Goal: Task Accomplishment & Management: Manage account settings

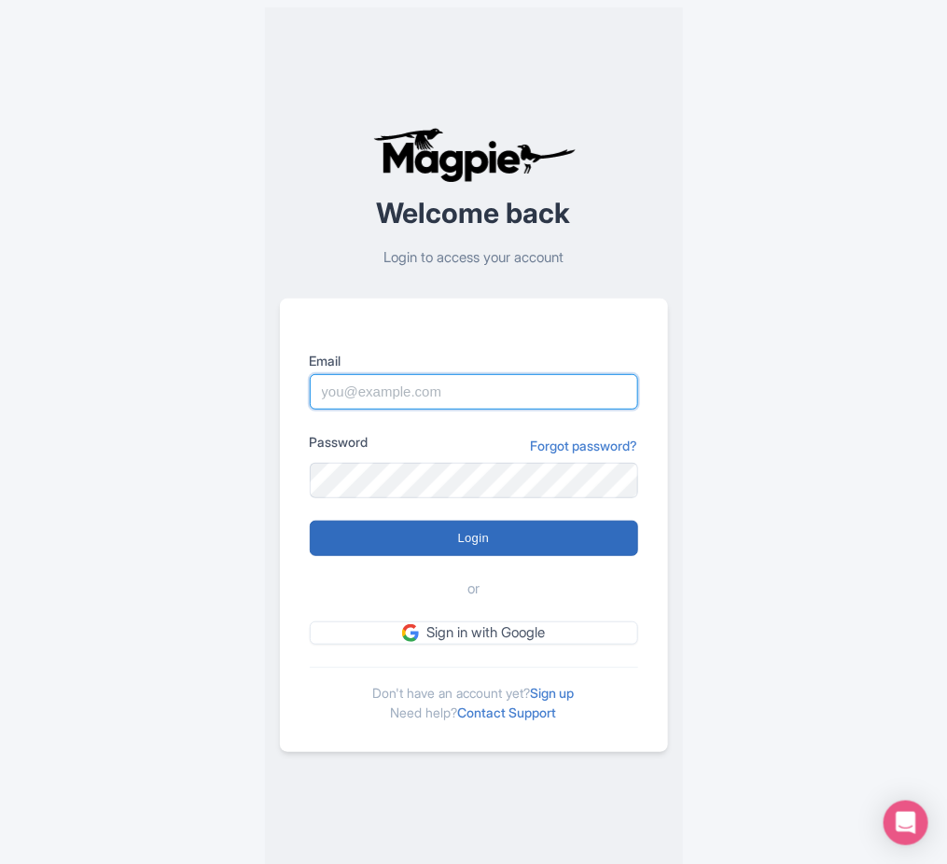
type input "[DATE][EMAIL_ADDRESS][DOMAIN_NAME]"
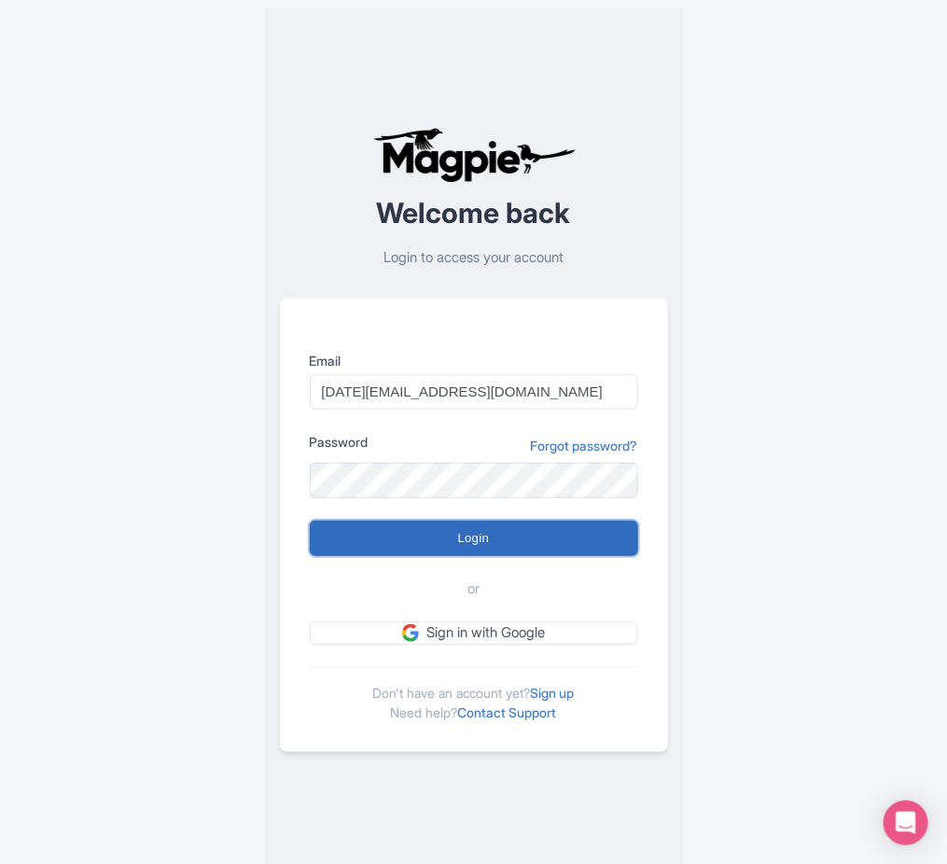
click at [415, 536] on input "Login" at bounding box center [474, 538] width 328 height 35
type input "Logging in..."
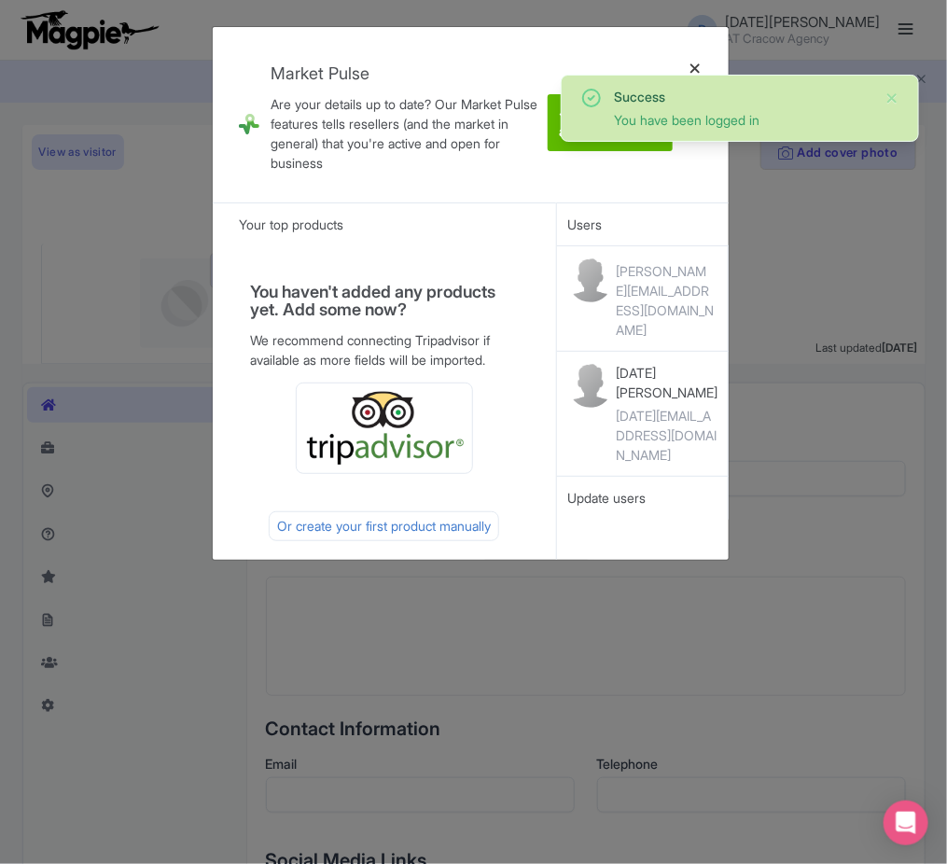
click at [691, 69] on div at bounding box center [695, 115] width 45 height 146
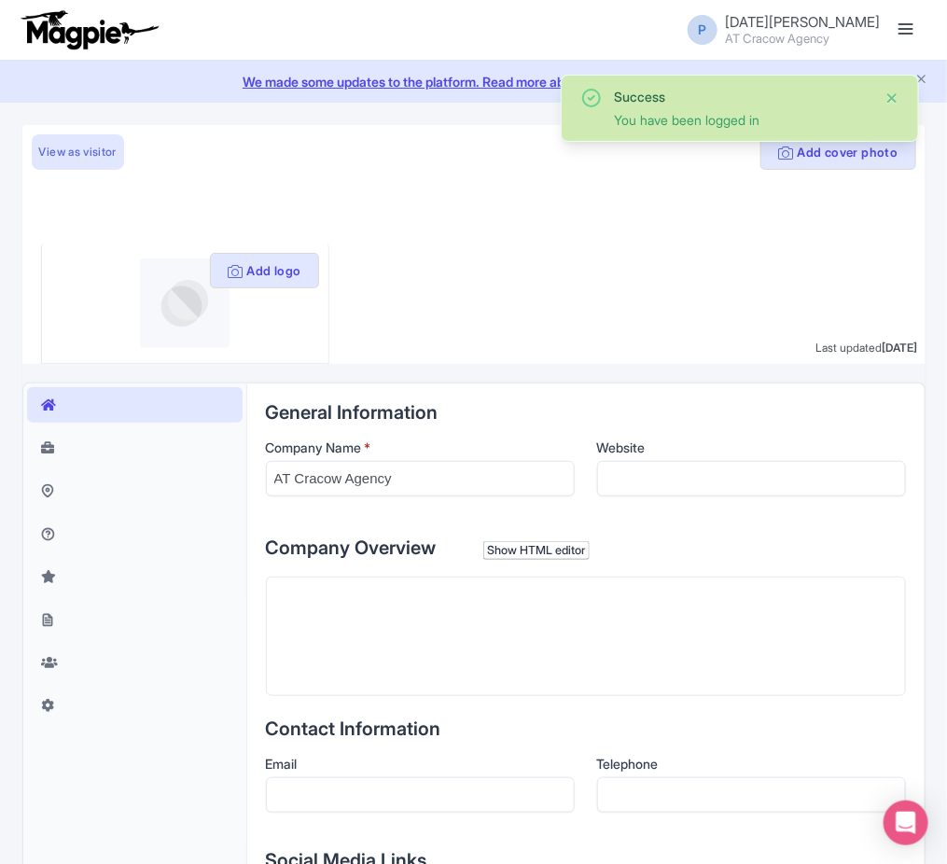
click at [892, 90] on button "Close" at bounding box center [892, 98] width 15 height 22
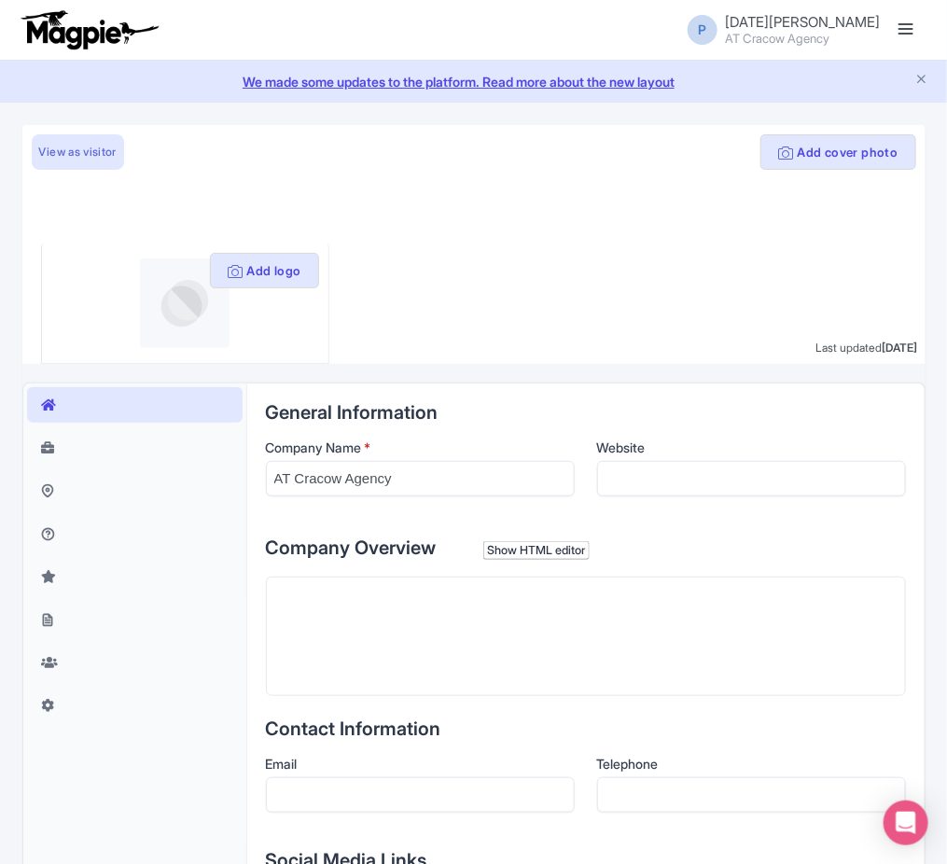
click at [914, 22] on link at bounding box center [906, 30] width 30 height 30
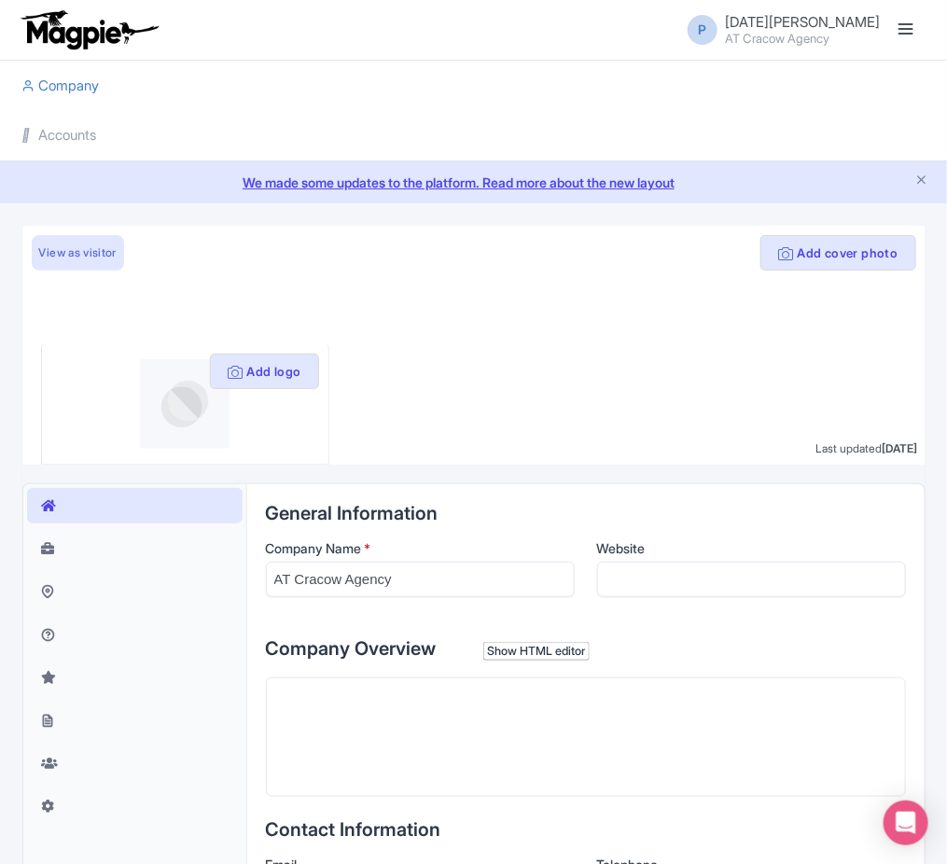
click at [114, 121] on li "Accounts" at bounding box center [474, 135] width 926 height 50
click at [66, 146] on link "Accounts" at bounding box center [59, 135] width 75 height 51
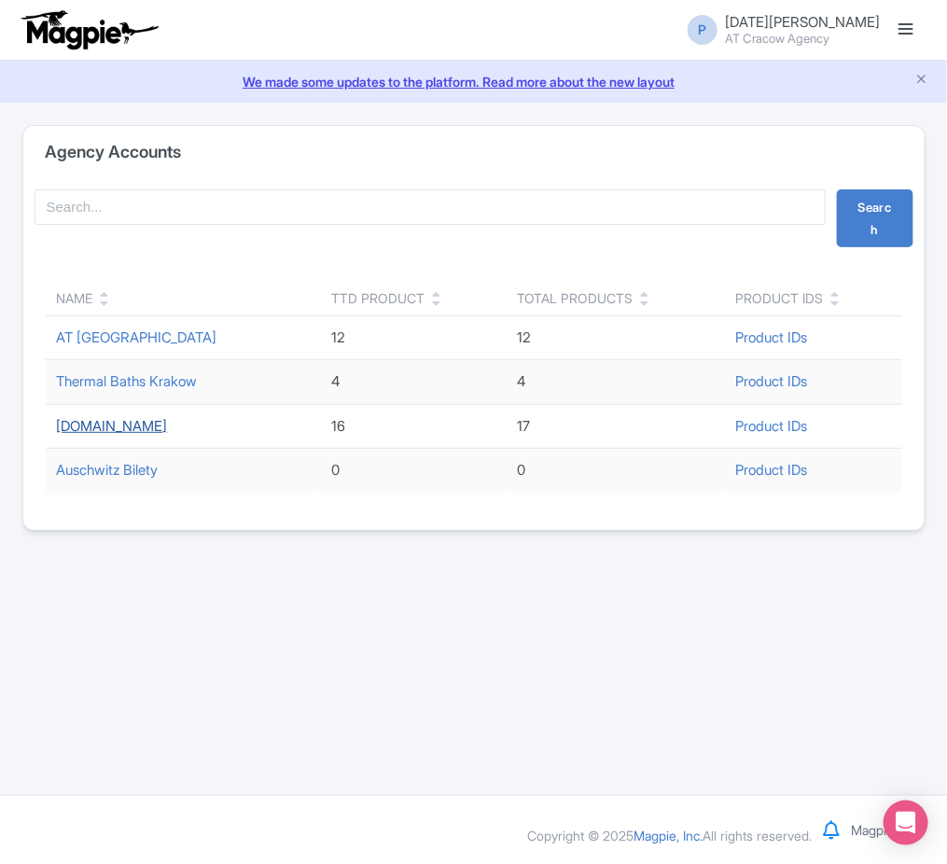
click at [117, 424] on link "ToDo.travel" at bounding box center [112, 426] width 111 height 18
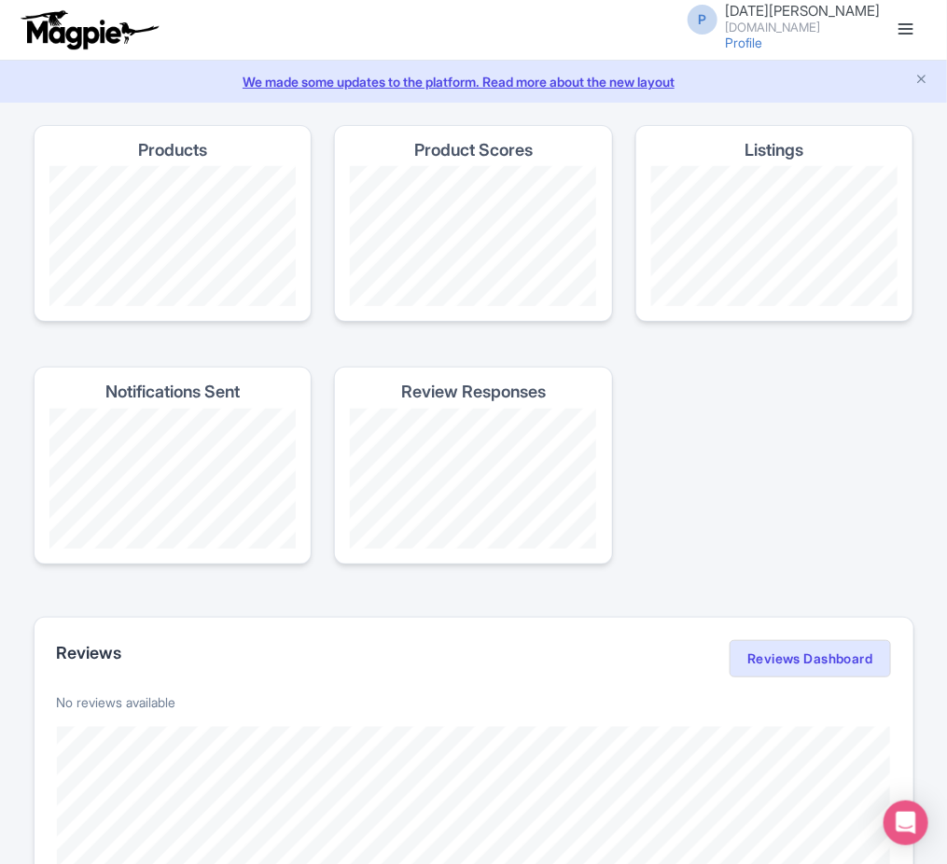
click at [913, 32] on link at bounding box center [906, 30] width 30 height 30
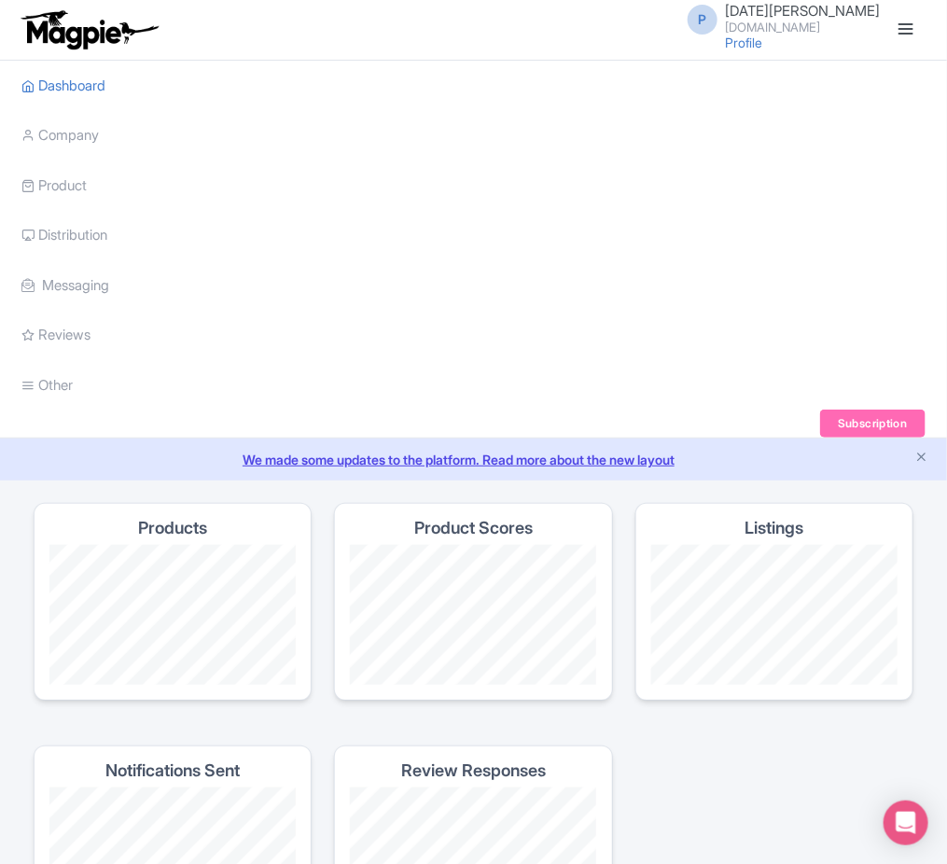
click at [99, 184] on li "Product My Products Image Library Rate Sheets" at bounding box center [474, 185] width 926 height 50
click at [54, 172] on link "Product" at bounding box center [54, 185] width 65 height 51
click at [77, 223] on link "My Products" at bounding box center [111, 232] width 177 height 29
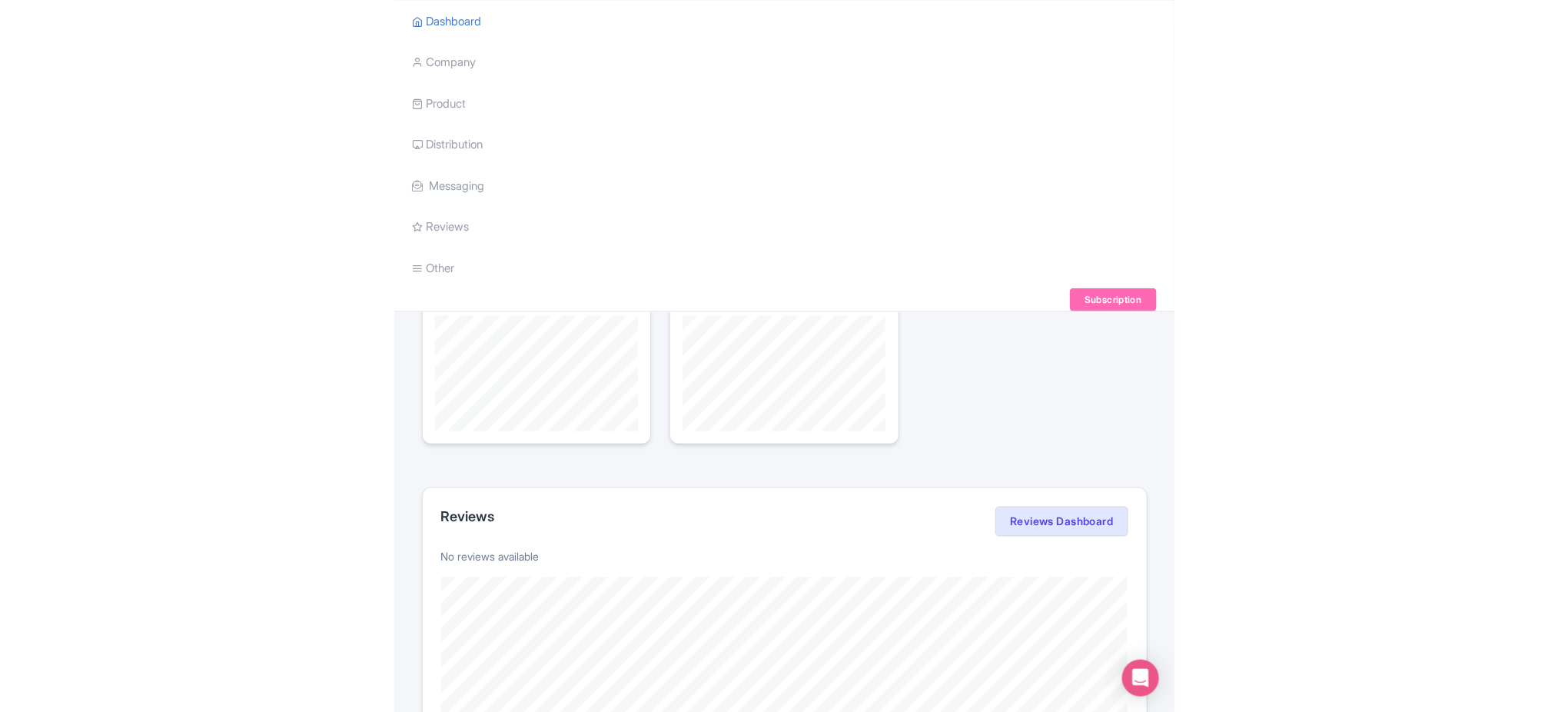
scroll to position [63, 0]
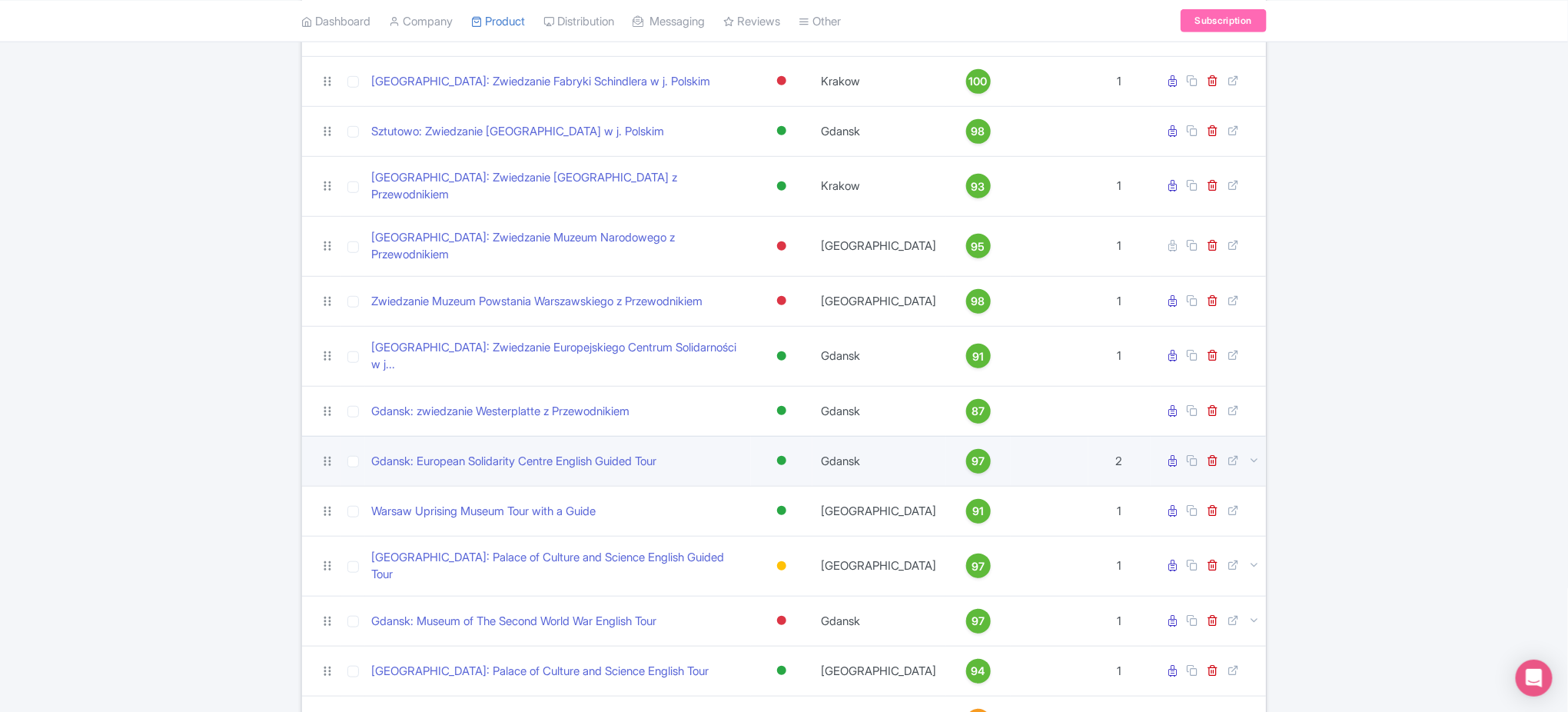
scroll to position [390, 0]
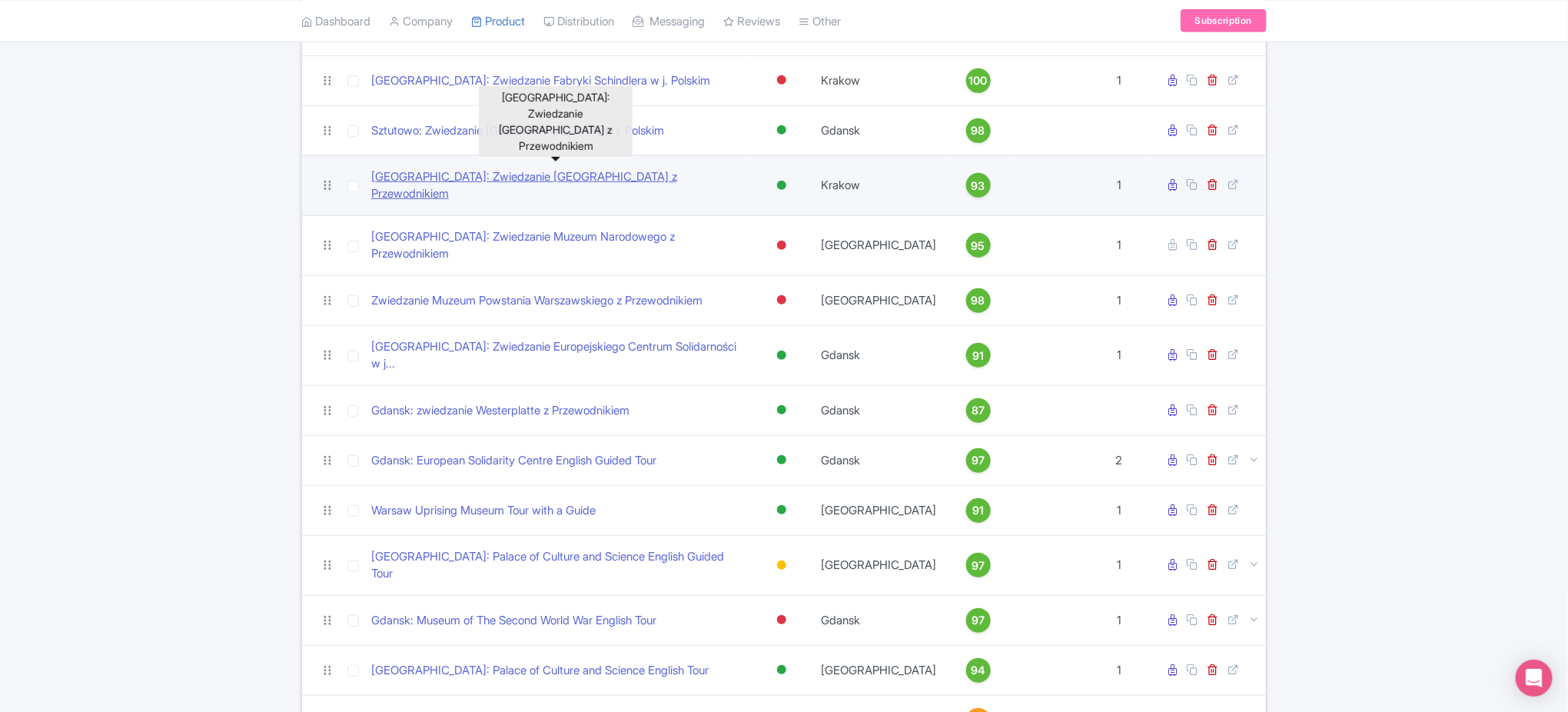
click at [711, 174] on link "[GEOGRAPHIC_DATA]: Zwiedzanie [GEOGRAPHIC_DATA] z Przewodnikiem" at bounding box center [558, 185] width 373 height 35
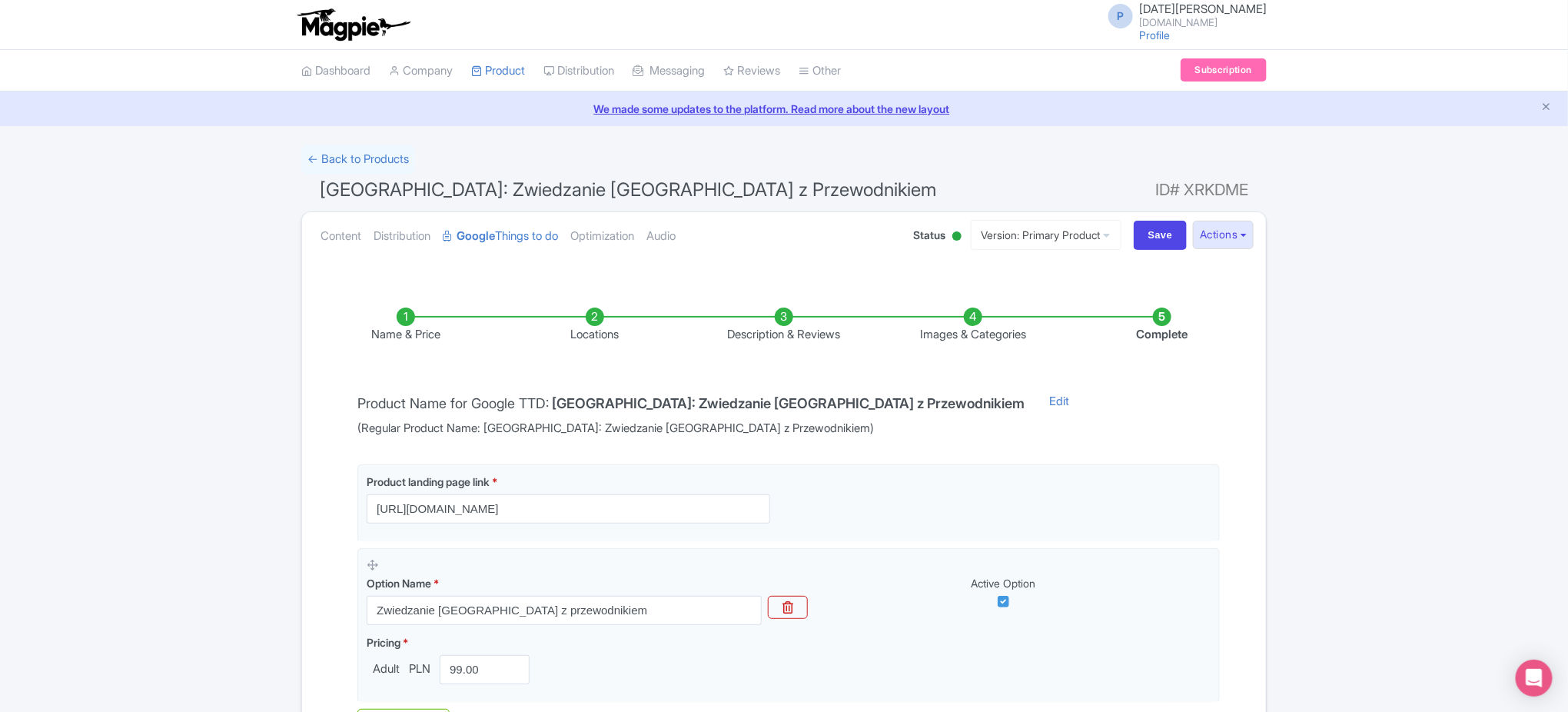
click at [604, 330] on li "Locations" at bounding box center [595, 326] width 189 height 36
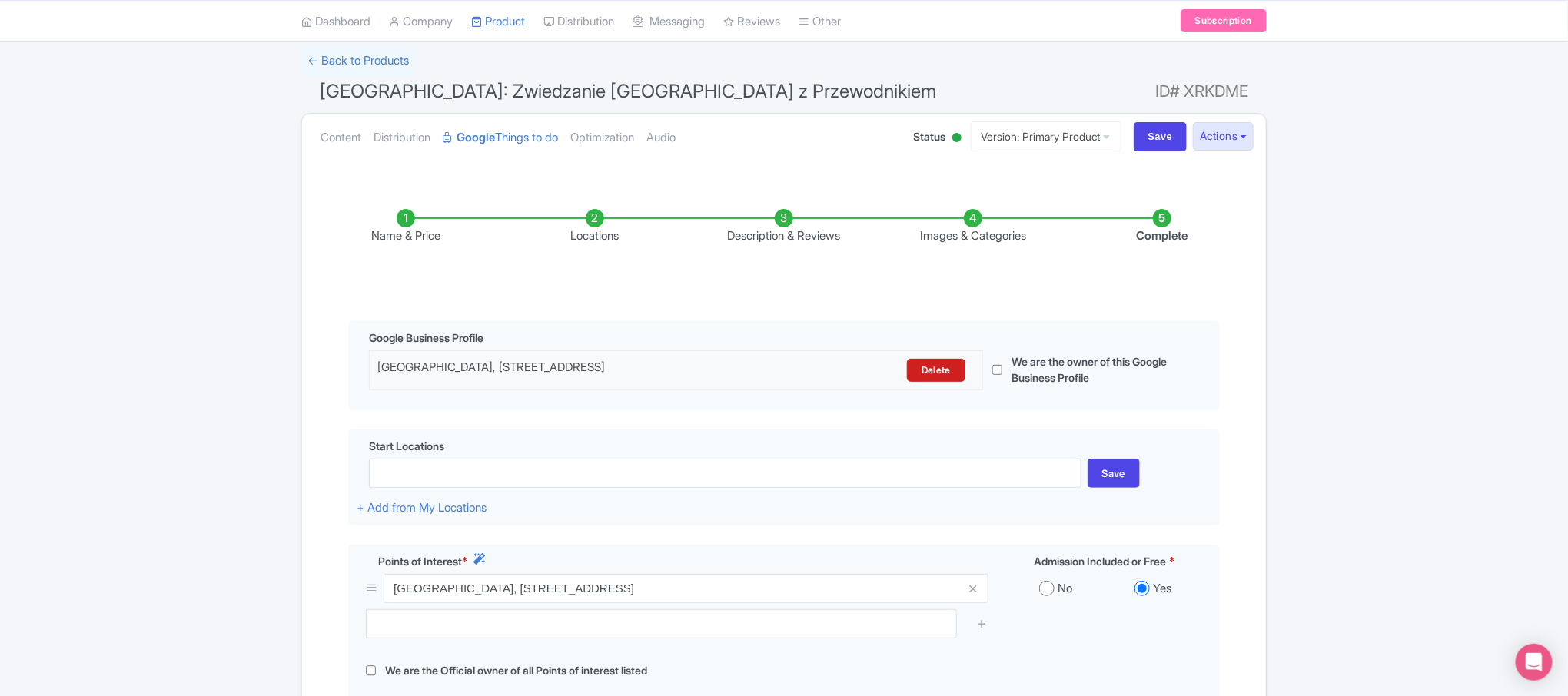
scroll to position [86, 0]
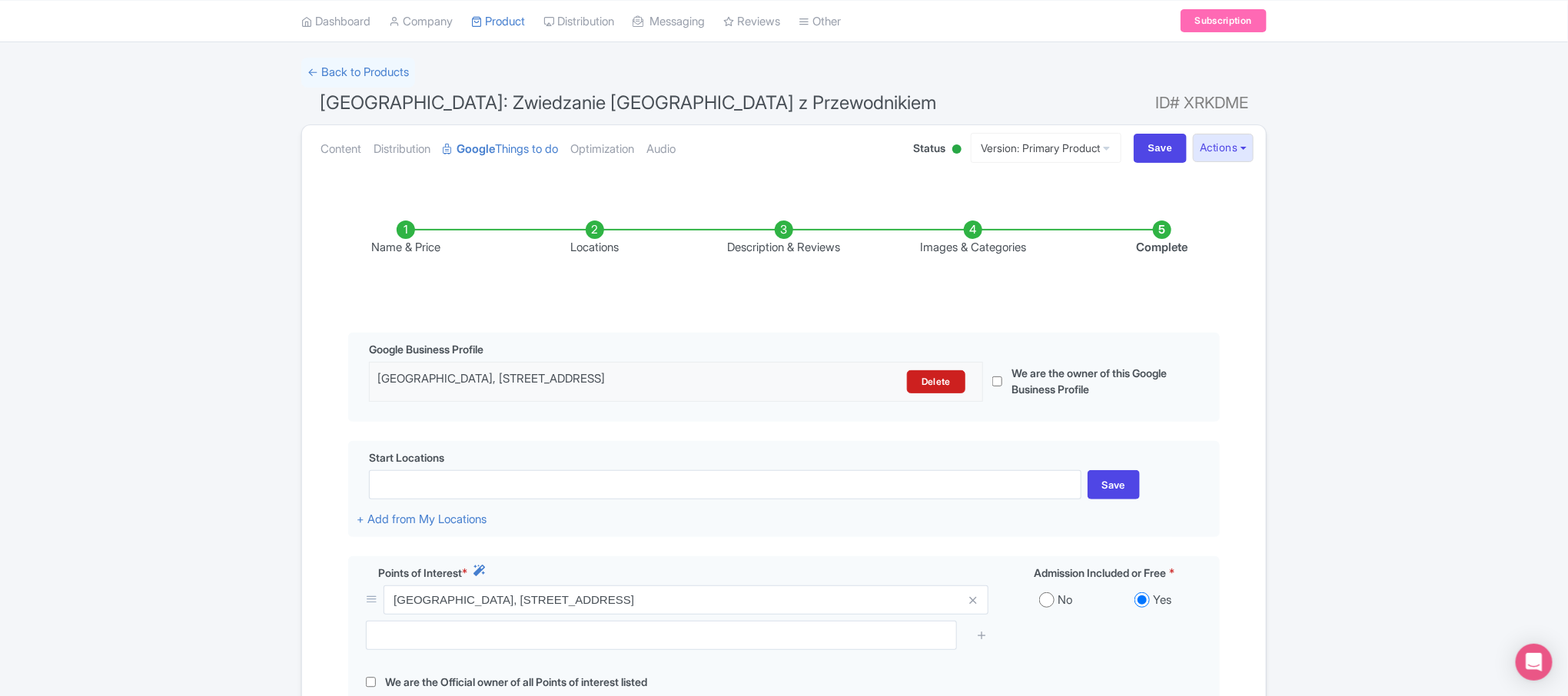
click at [609, 233] on li "Locations" at bounding box center [595, 239] width 189 height 36
click at [413, 245] on li "Name & Price" at bounding box center [406, 239] width 189 height 36
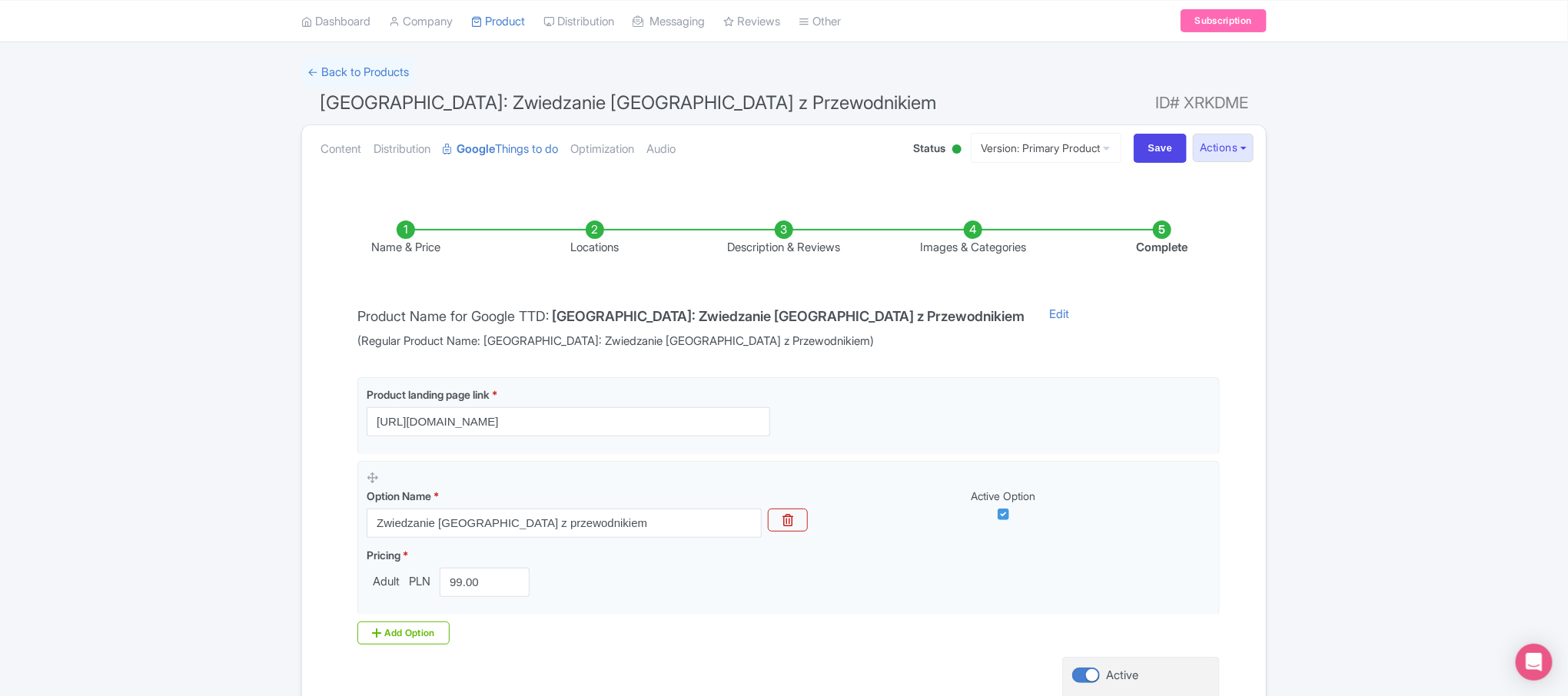
click at [415, 224] on li "Name & Price" at bounding box center [406, 239] width 189 height 36
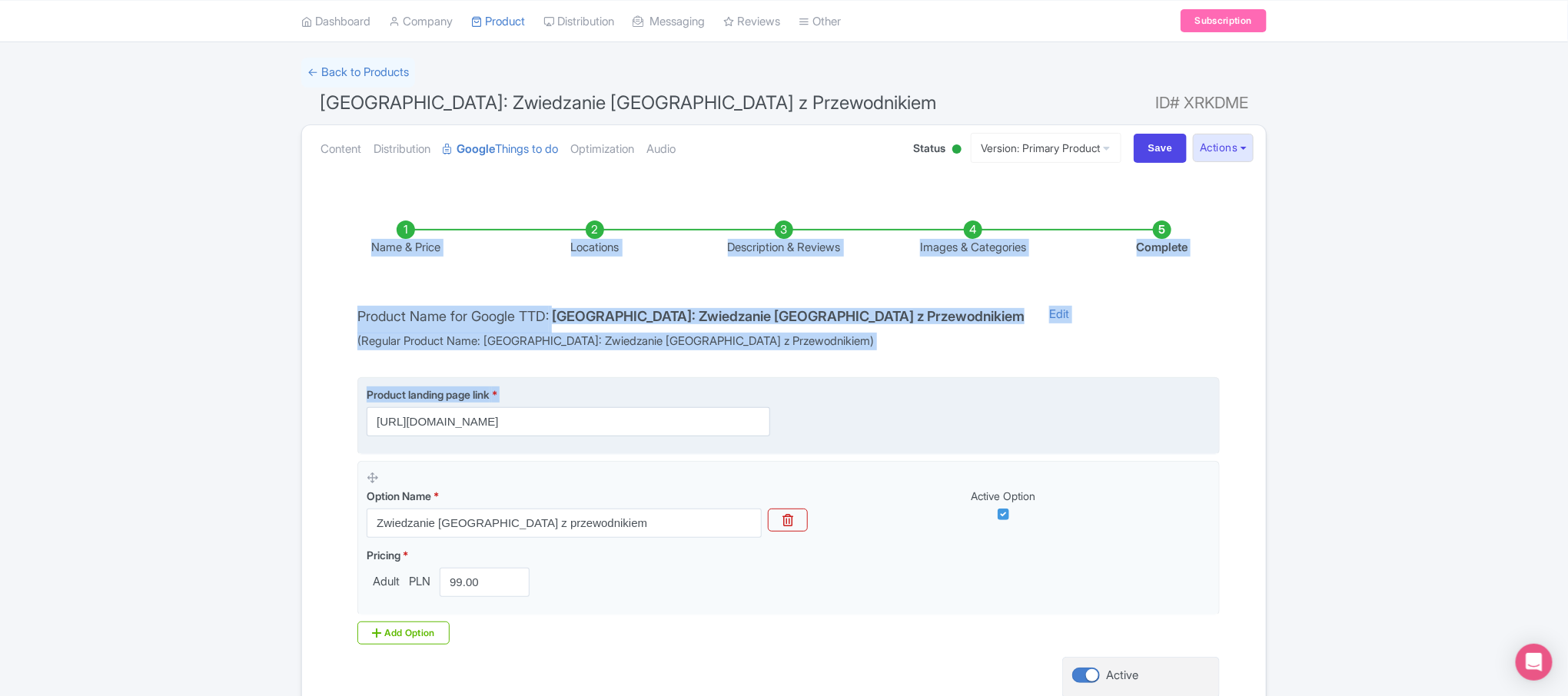
drag, startPoint x: 620, startPoint y: 428, endPoint x: 793, endPoint y: 437, distance: 173.2
click at [793, 437] on fieldset "Product landing page link * [URL][DOMAIN_NAME]" at bounding box center [788, 416] width 862 height 77
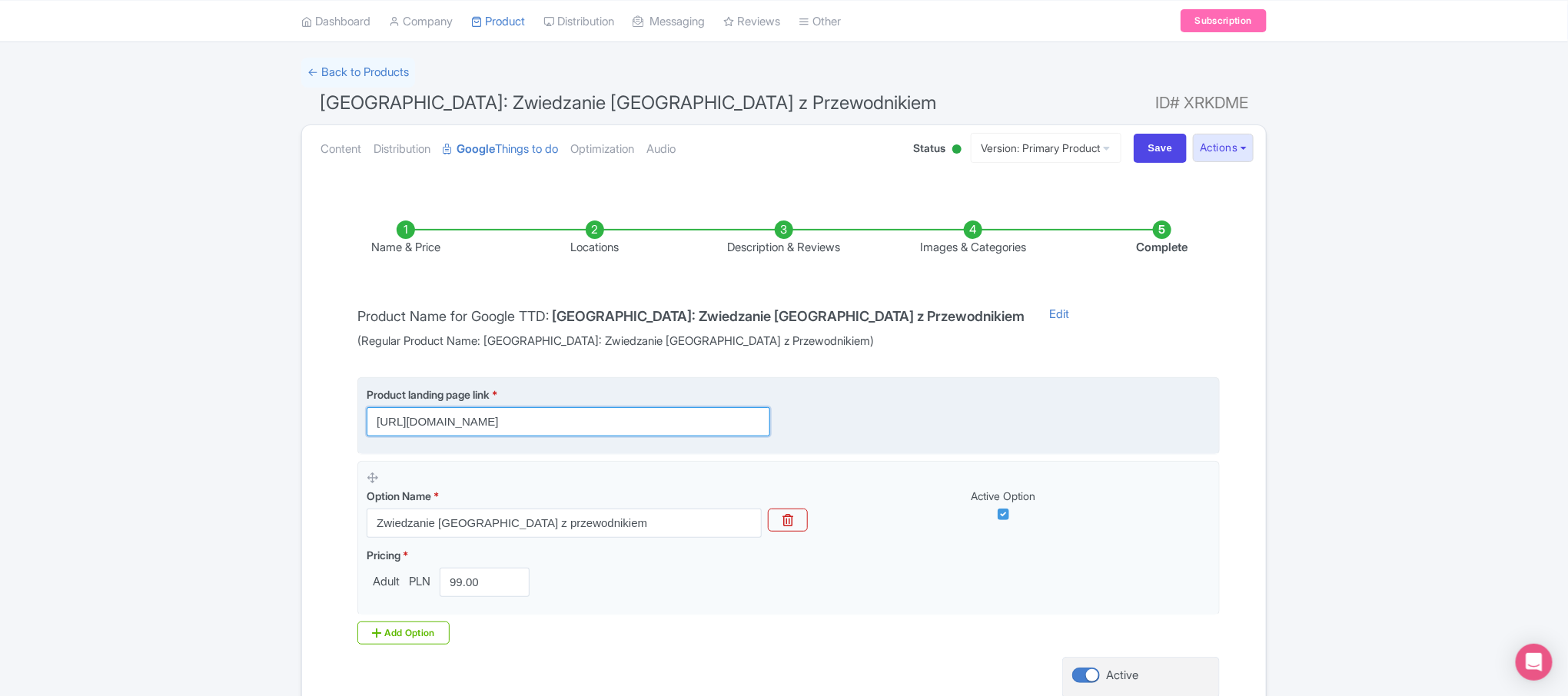
scroll to position [0, 194]
drag, startPoint x: 660, startPoint y: 418, endPoint x: 824, endPoint y: 426, distance: 164.2
click at [824, 426] on div "Product landing page link * [URL][DOMAIN_NAME]" at bounding box center [788, 411] width 844 height 50
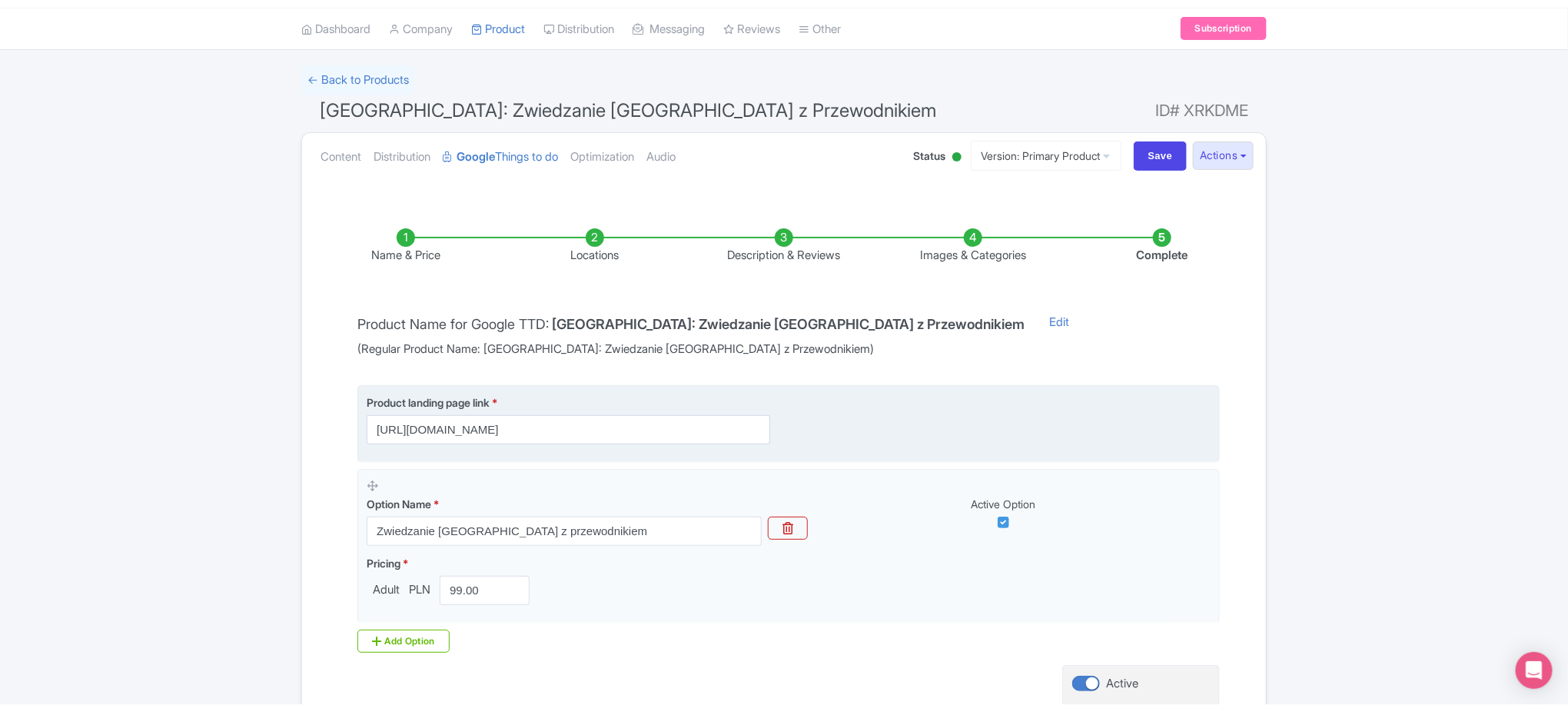
scroll to position [0, 0]
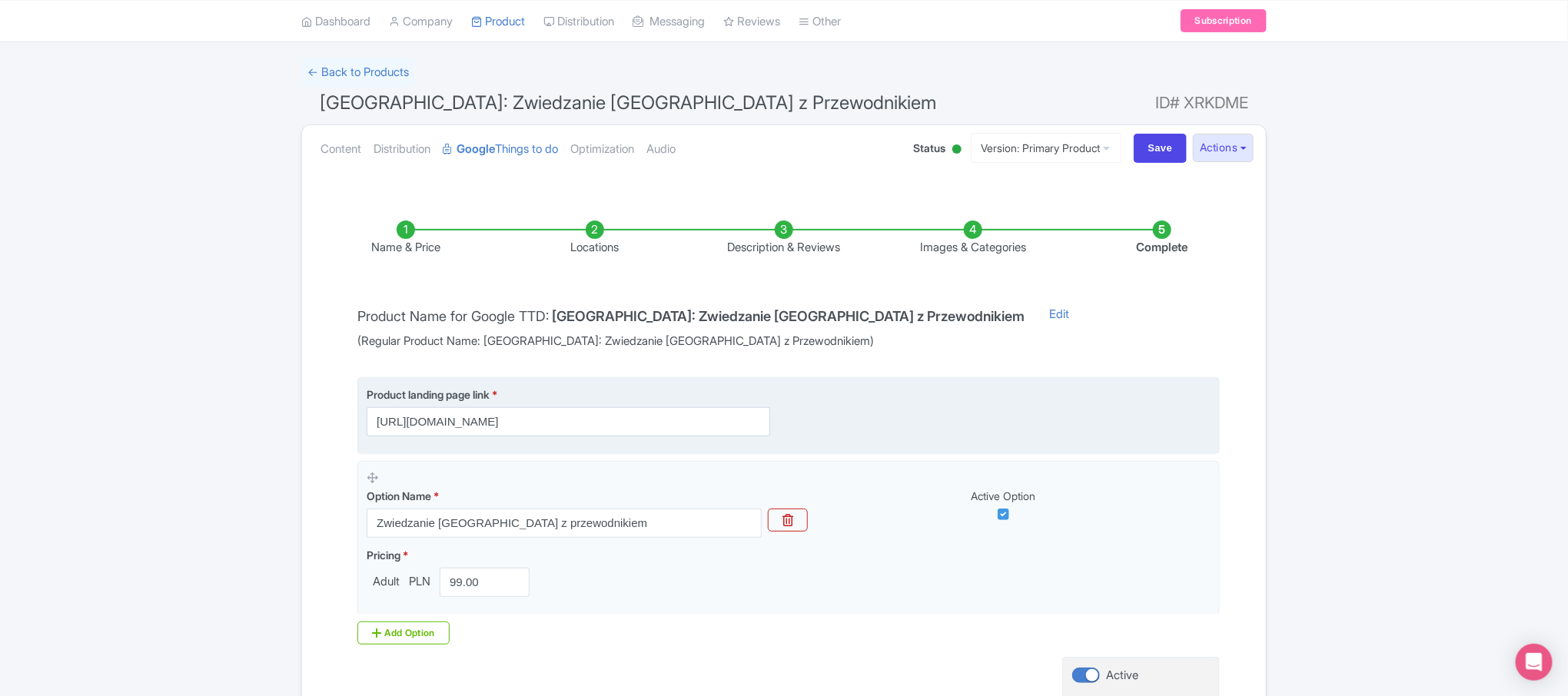
click at [824, 426] on div "Product landing page link * [URL][DOMAIN_NAME]" at bounding box center [788, 411] width 844 height 50
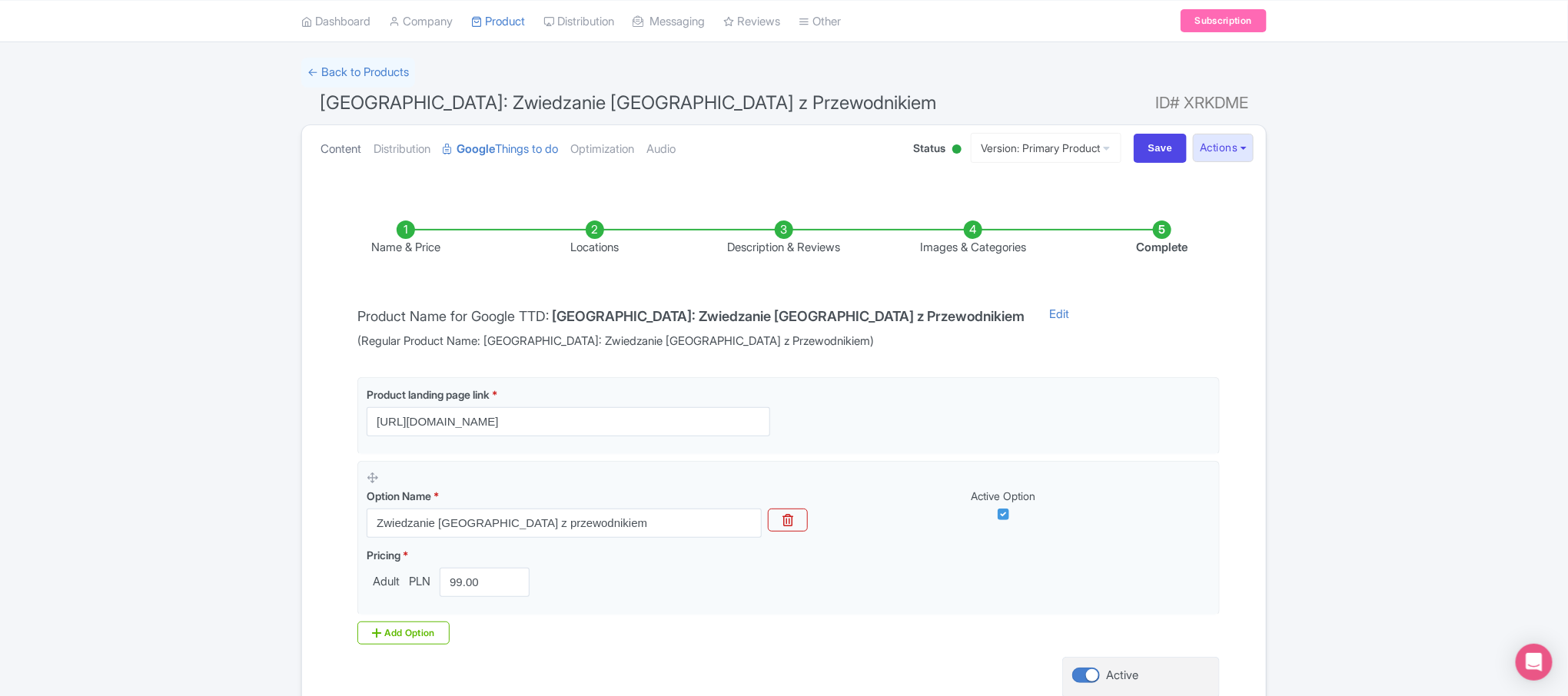
drag, startPoint x: 370, startPoint y: 144, endPoint x: 353, endPoint y: 152, distance: 18.8
click at [353, 152] on ul "Content Distribution Google Things to do Optimization Audio" at bounding box center [602, 148] width 575 height 47
click at [371, 80] on link "← Back to Products" at bounding box center [358, 72] width 114 height 30
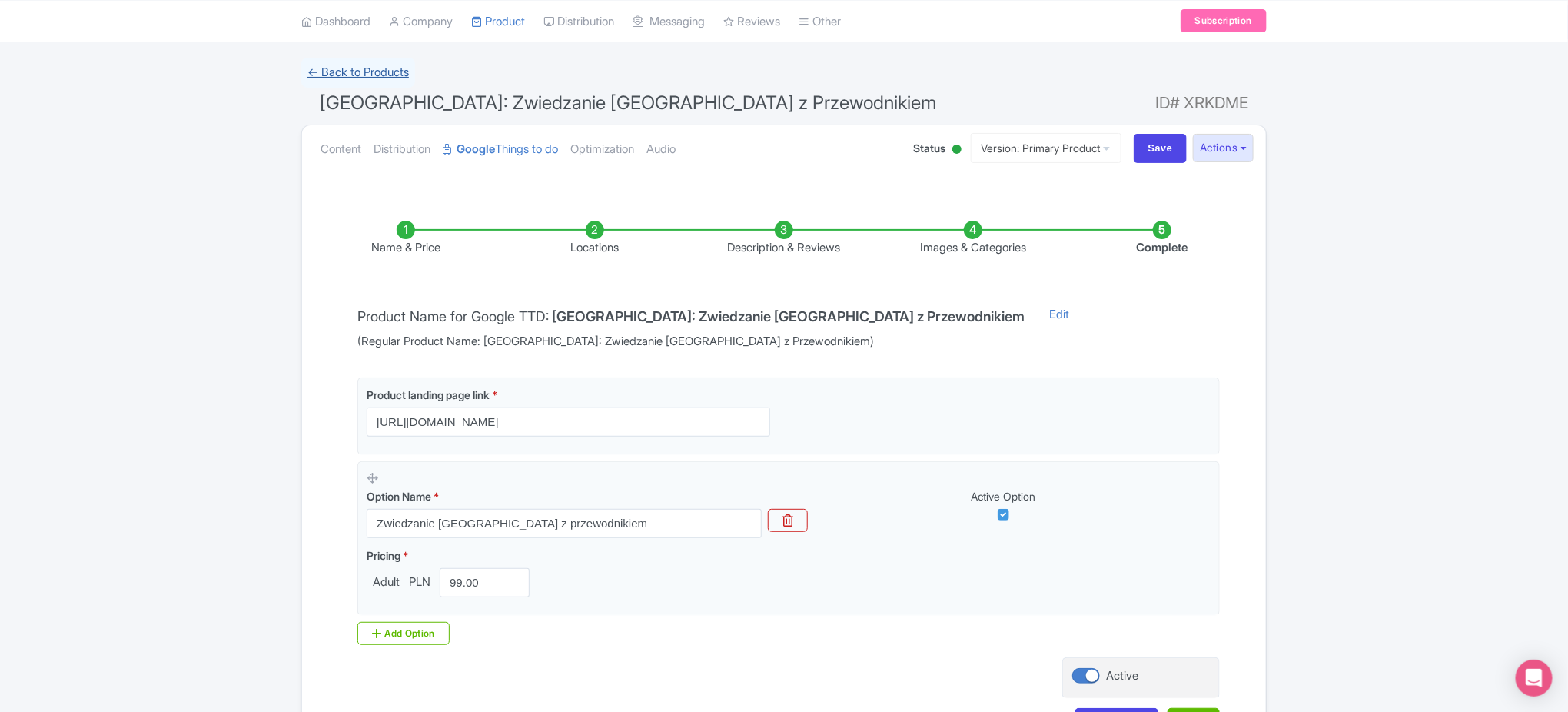
click at [372, 68] on link "← Back to Products" at bounding box center [358, 73] width 114 height 30
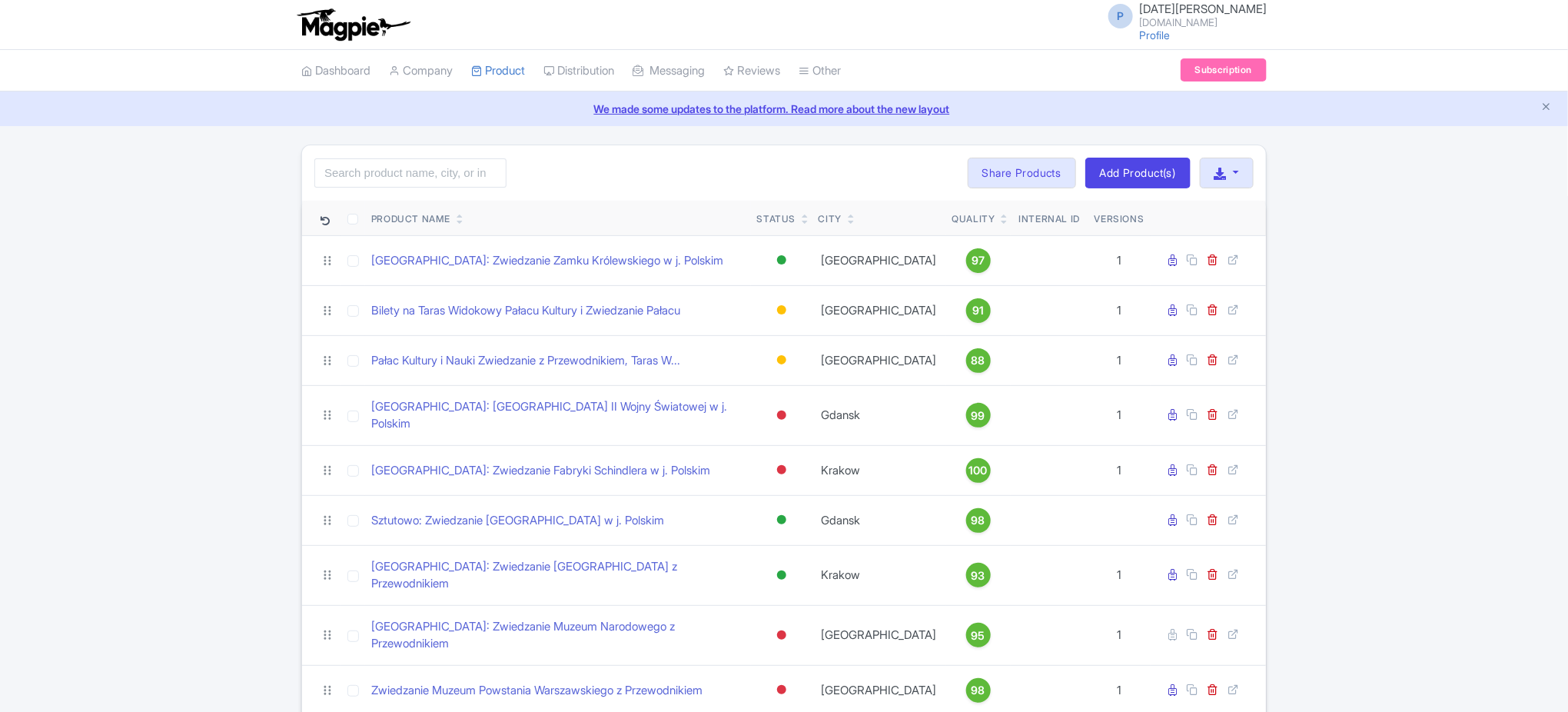
scroll to position [145, 0]
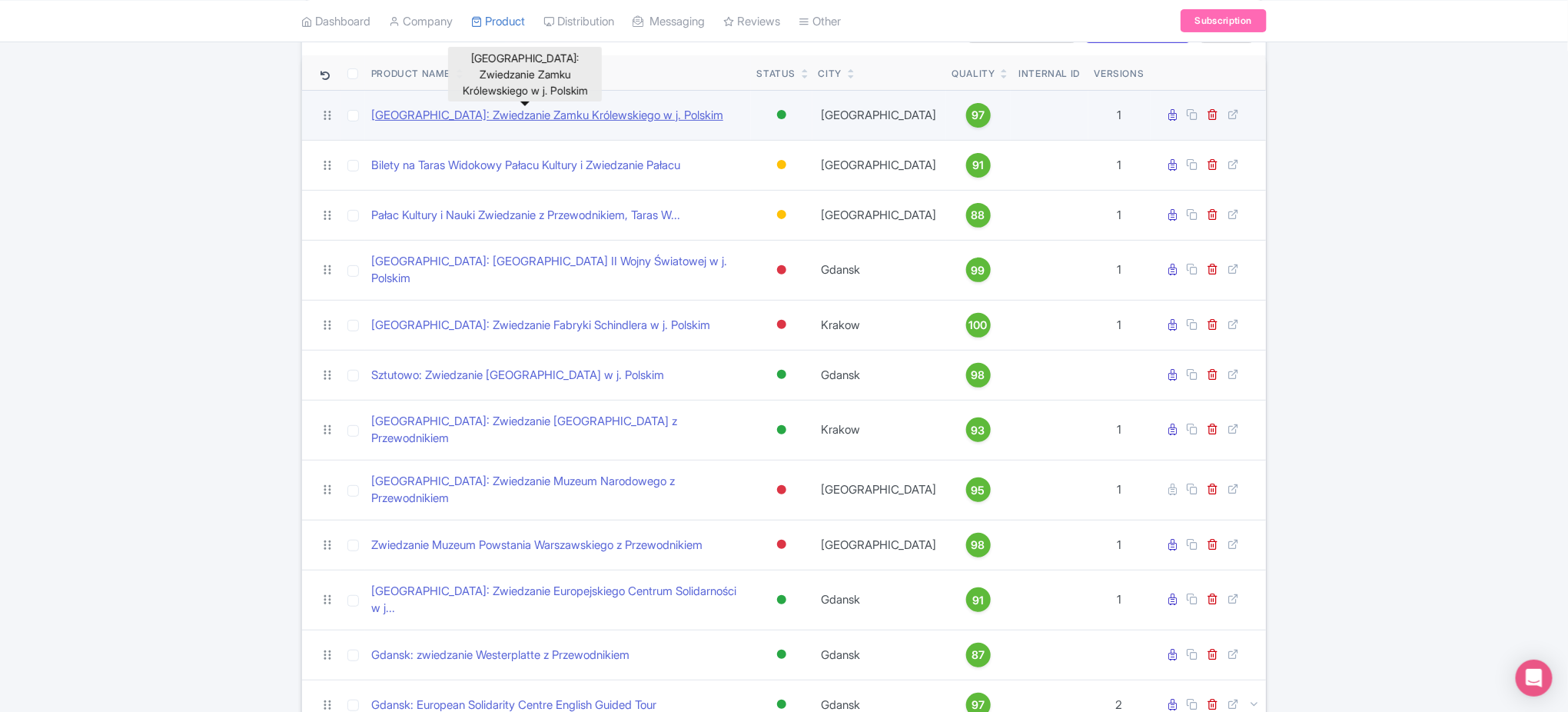
click at [603, 116] on link "Warszawa: Zwiedzanie Zamku Królewskiego w j. Polskim" at bounding box center [547, 115] width 352 height 17
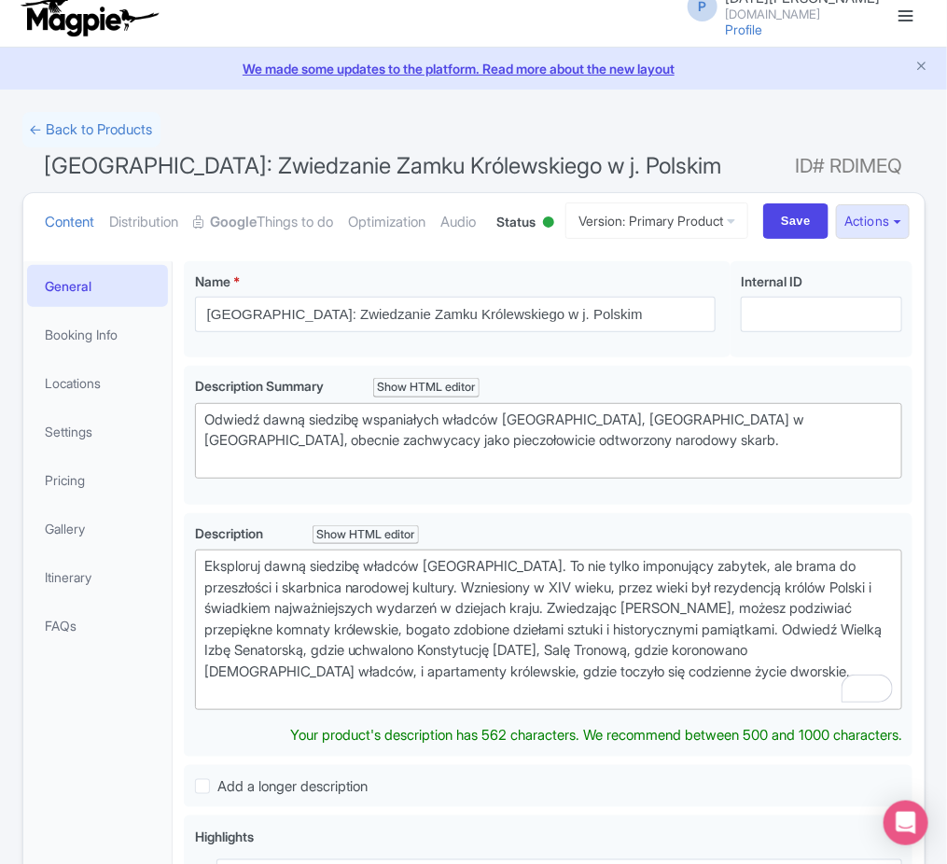
scroll to position [8, 0]
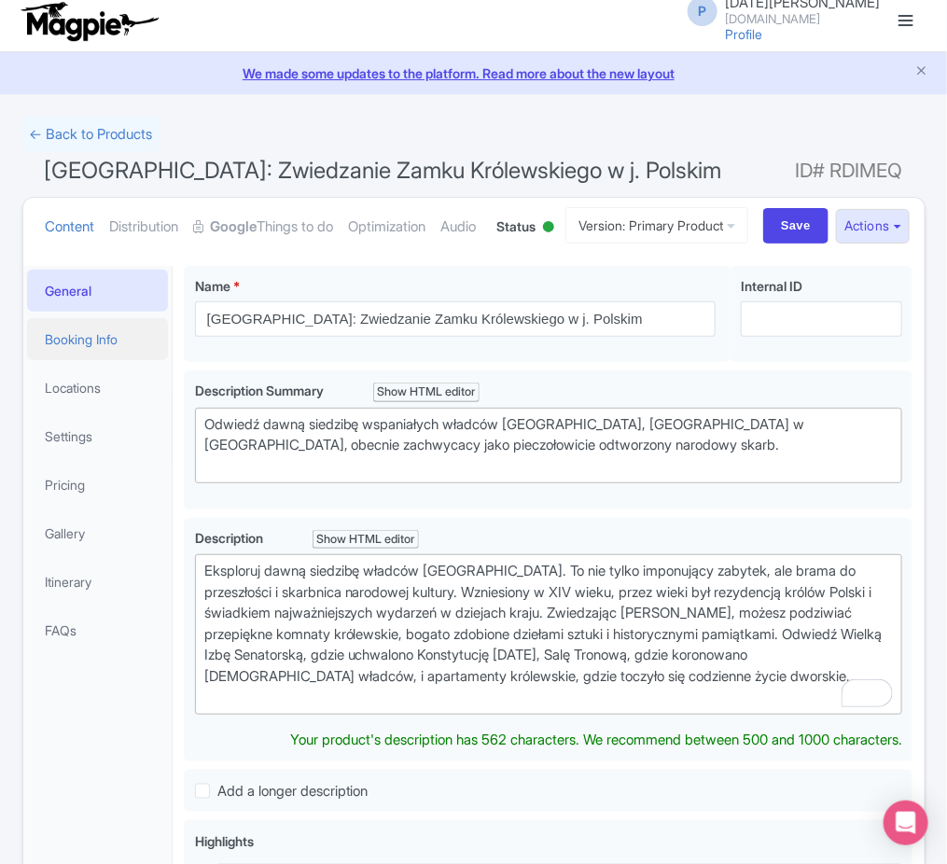
click at [138, 360] on link "Booking Info" at bounding box center [98, 339] width 142 height 42
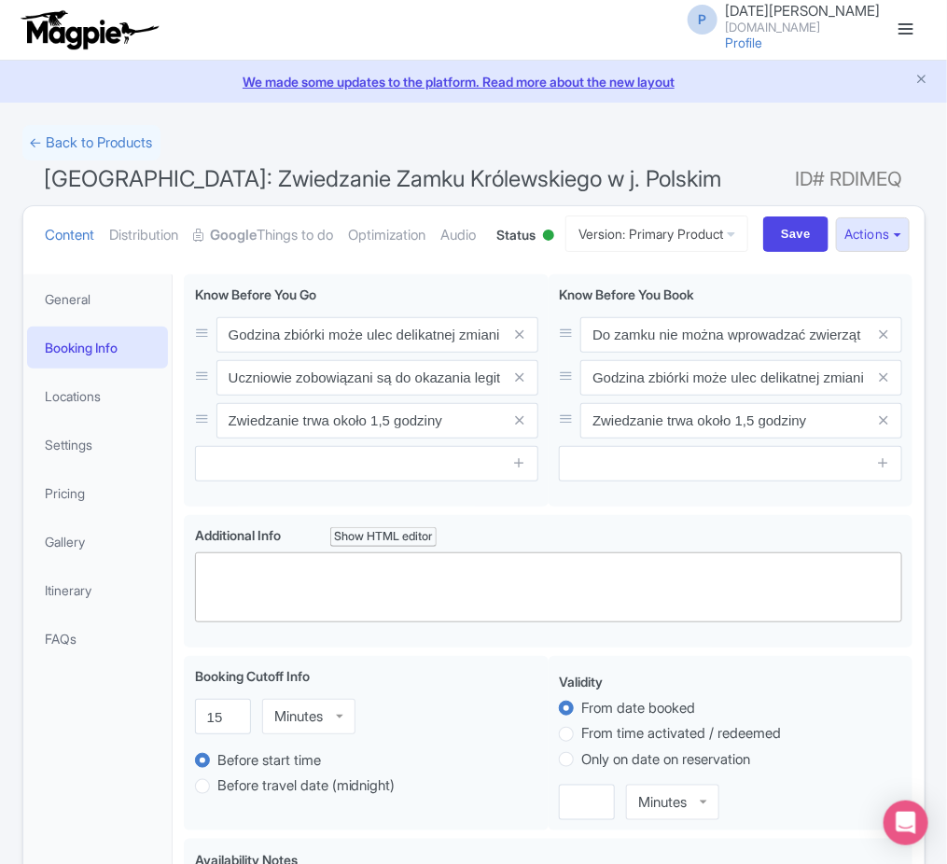
scroll to position [1, 0]
click at [106, 416] on link "Locations" at bounding box center [98, 395] width 142 height 42
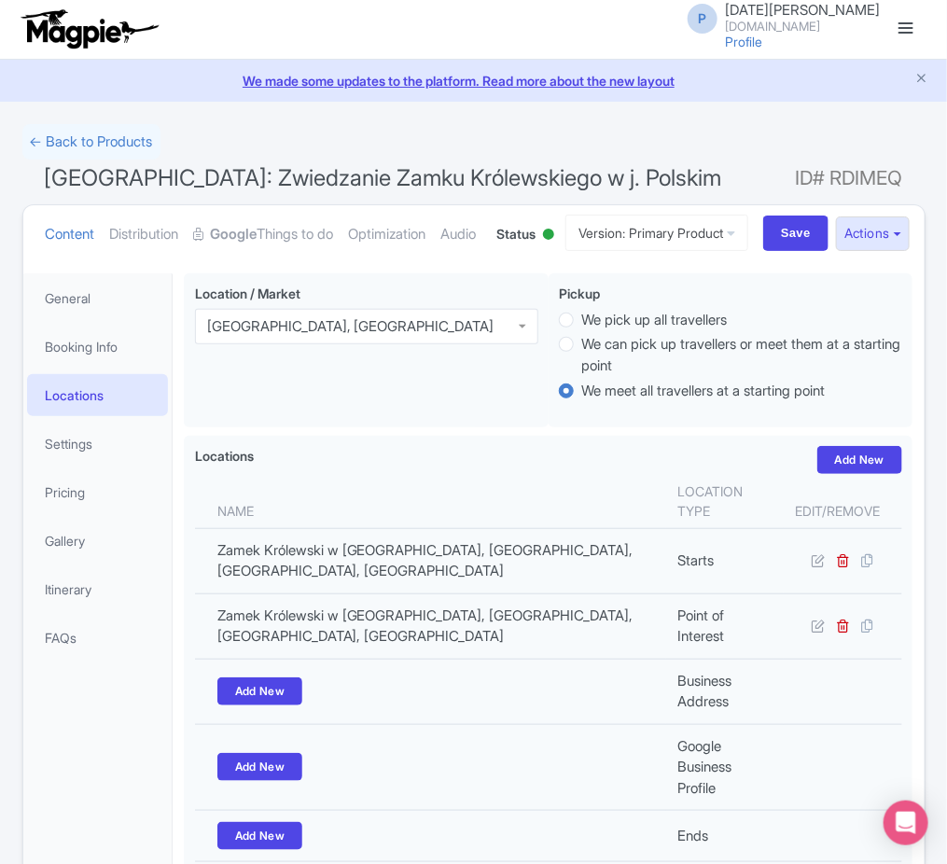
scroll to position [246, 0]
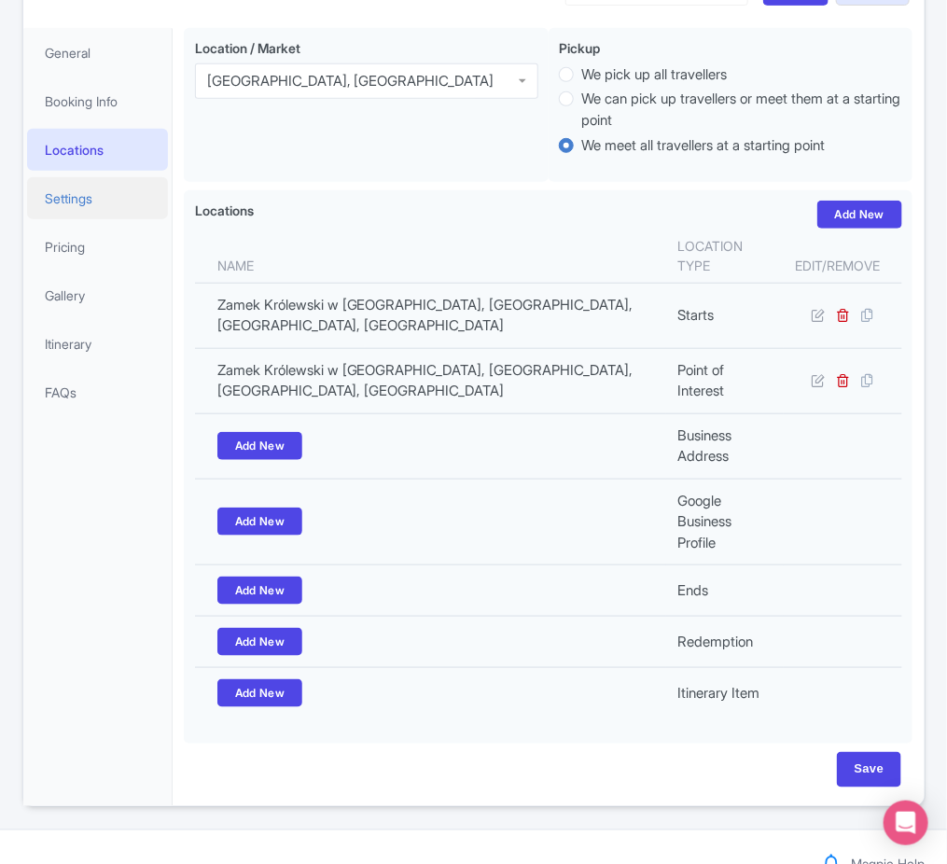
click at [166, 219] on link "Settings" at bounding box center [98, 198] width 142 height 42
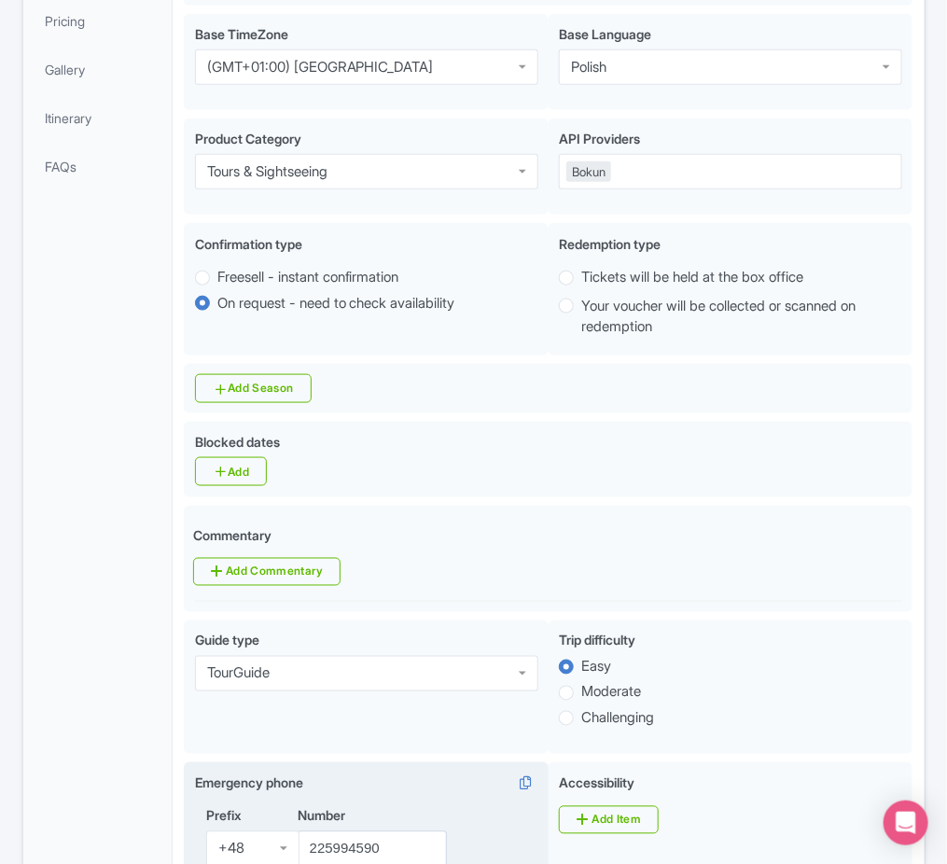
scroll to position [140, 0]
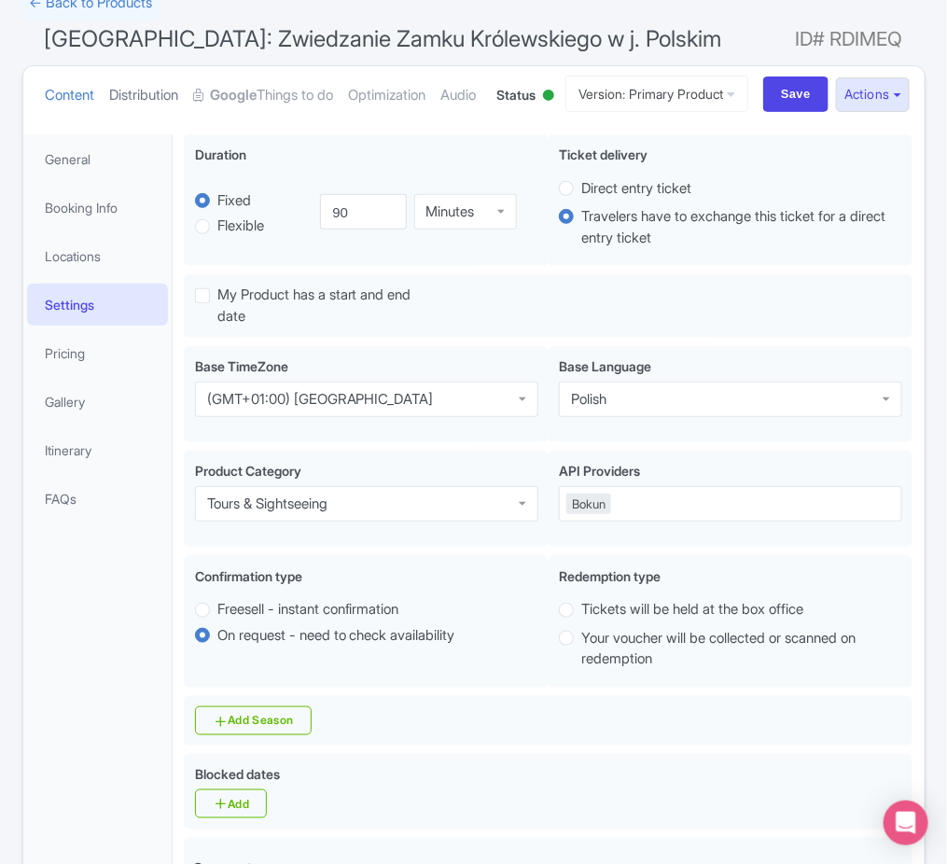
click at [169, 77] on link "Distribution" at bounding box center [144, 95] width 69 height 59
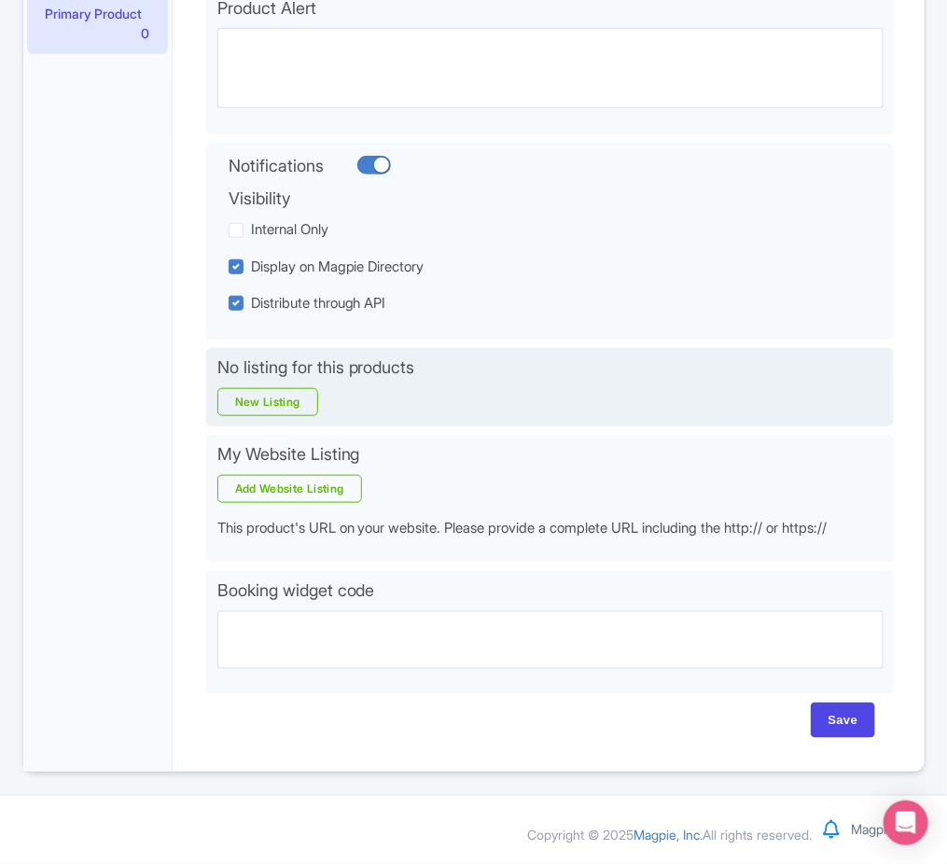
scroll to position [0, 0]
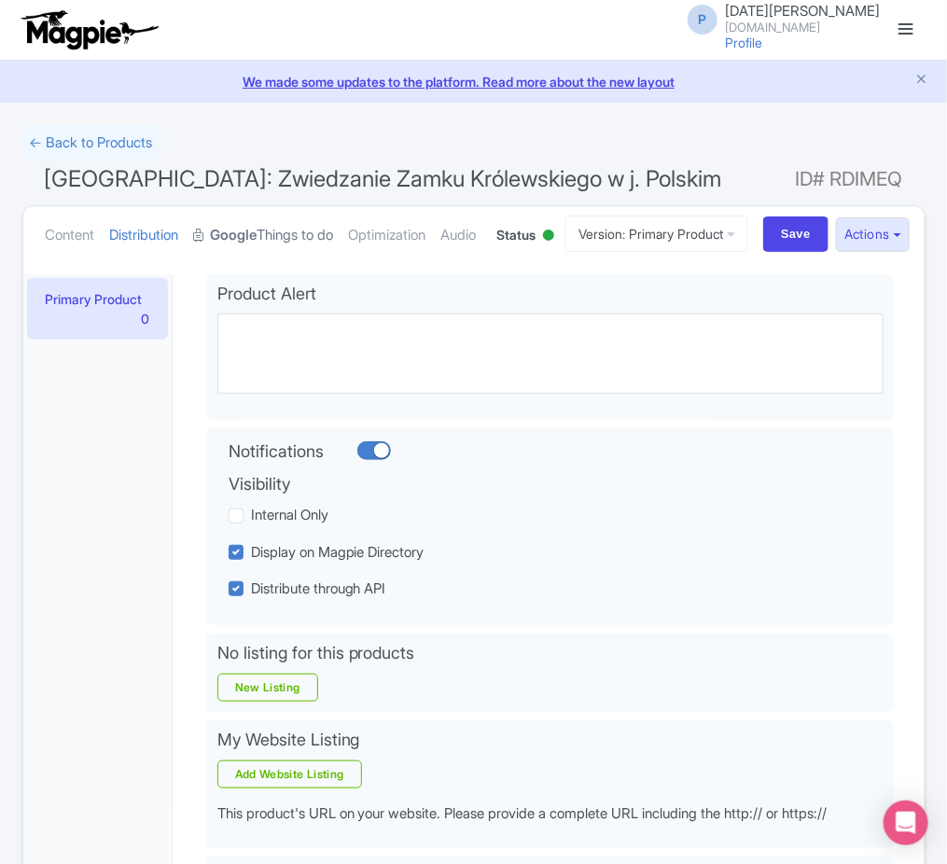
click at [273, 253] on link "Google Things to do" at bounding box center [264, 235] width 140 height 59
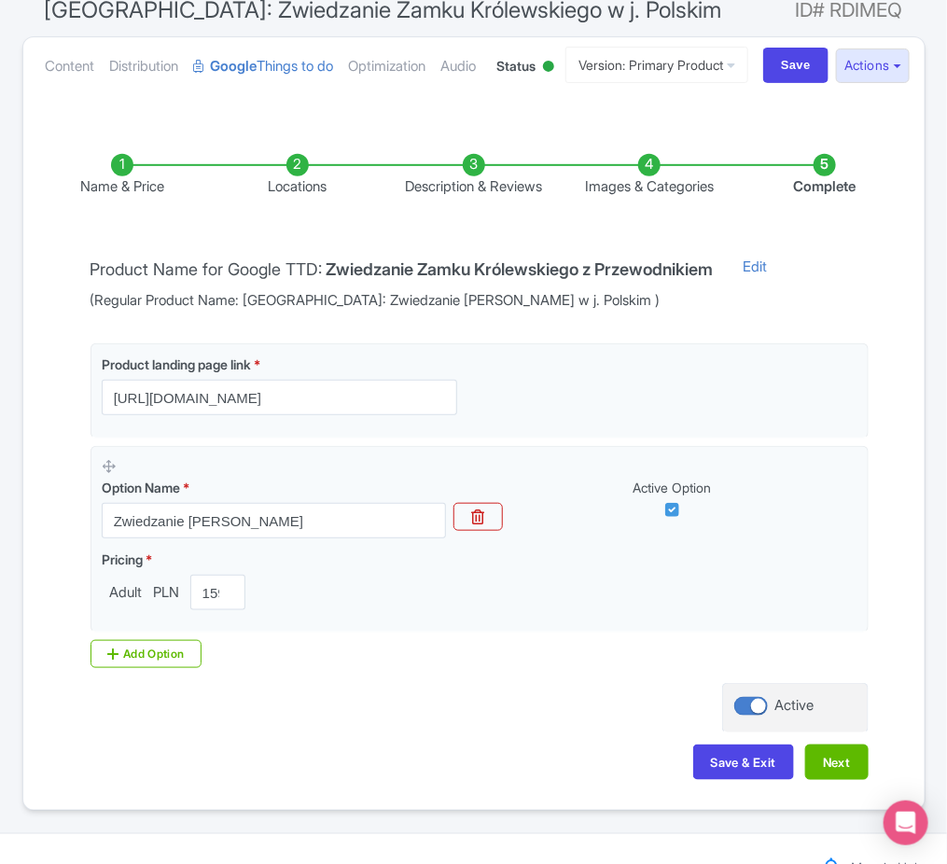
scroll to position [188, 0]
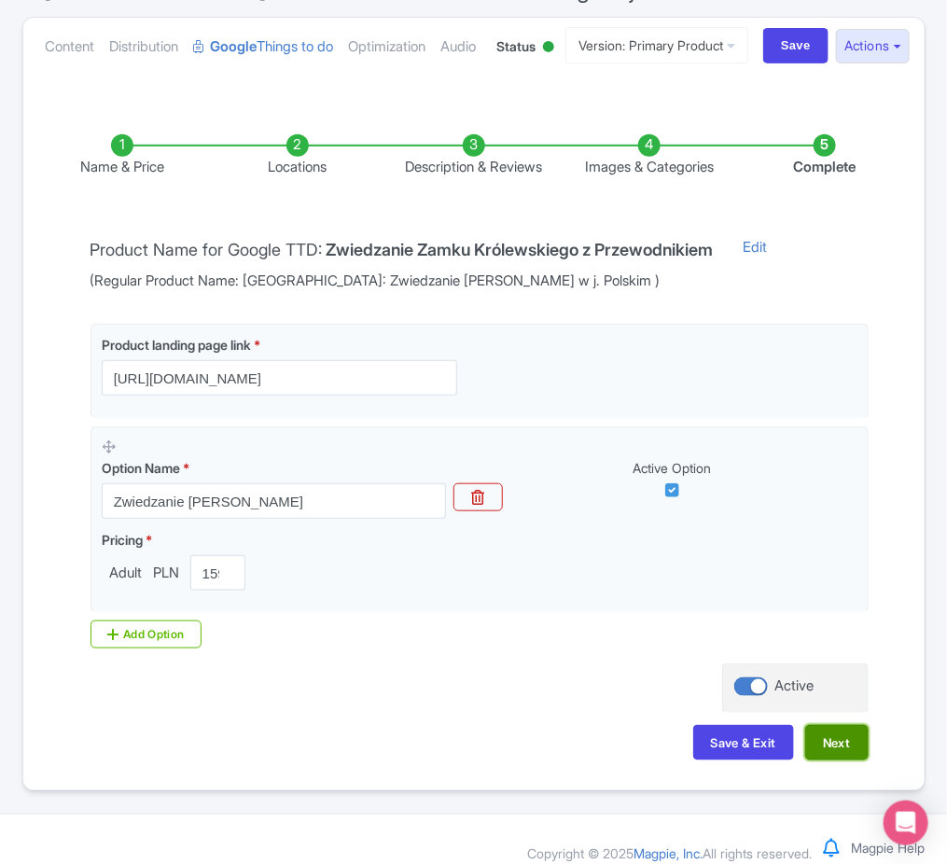
click at [824, 760] on button "Next" at bounding box center [836, 742] width 63 height 35
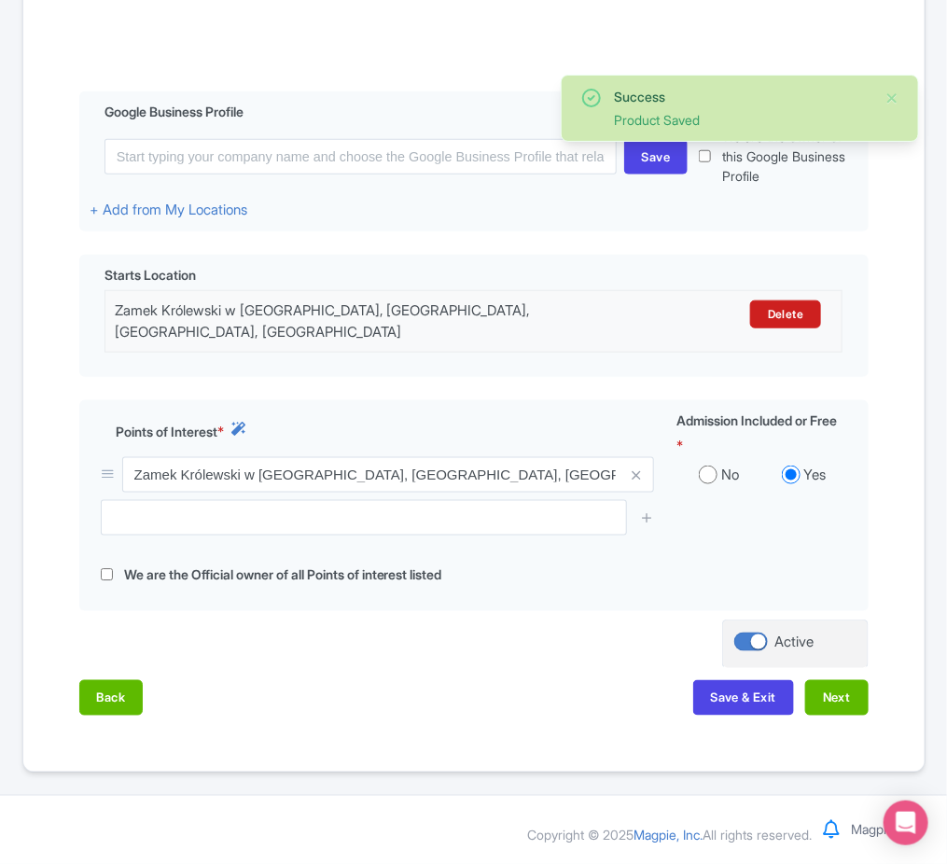
scroll to position [370, 0]
